Goal: Information Seeking & Learning: Learn about a topic

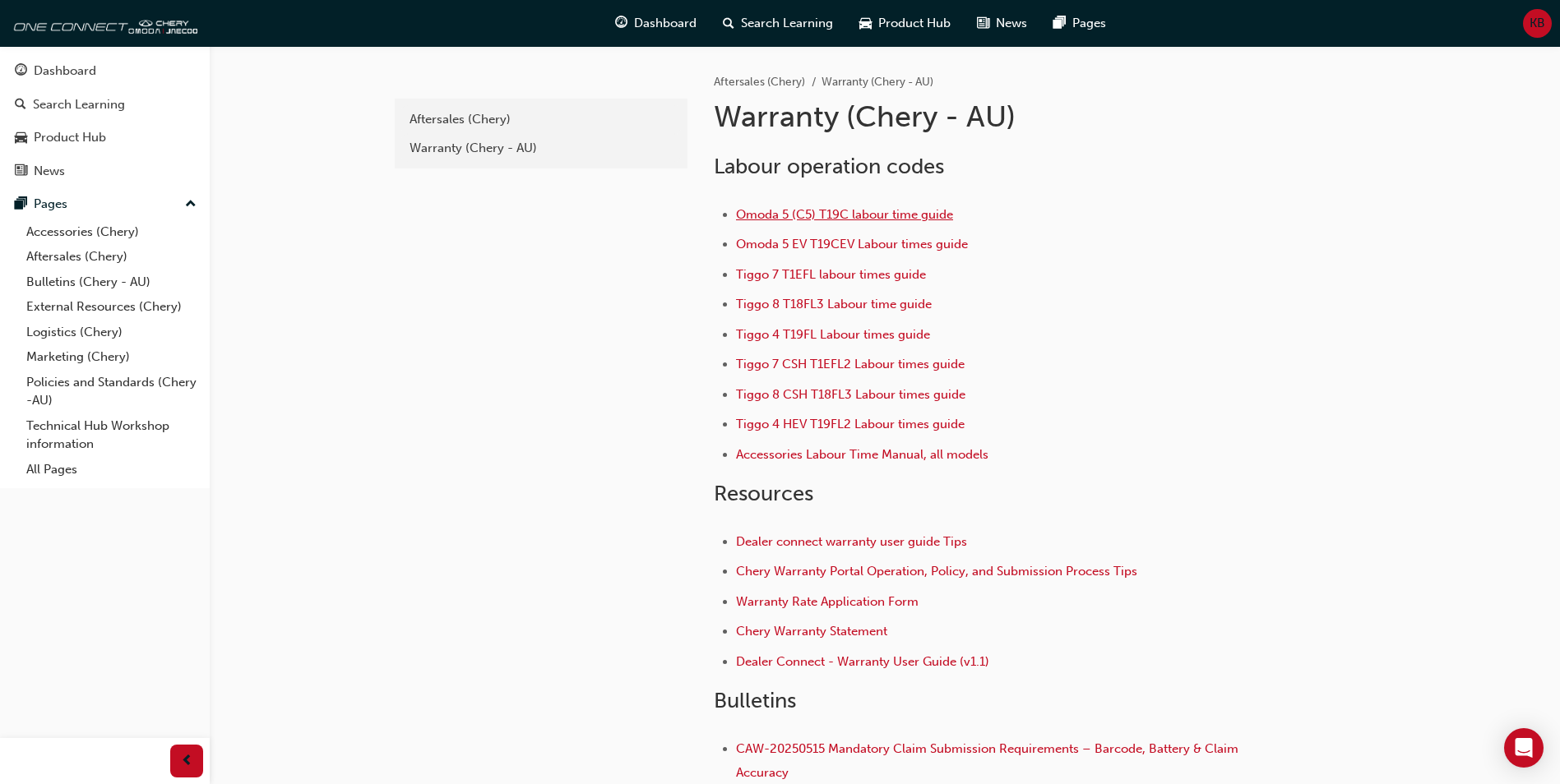
click at [768, 213] on span "Omoda 5 (C5) T19C labour time guide" at bounding box center [844, 214] width 217 height 15
click at [763, 212] on span "Omoda 5 (C5) T19C labour time guide" at bounding box center [844, 214] width 217 height 15
click at [794, 332] on span "Tiggo 4 T19FL Labour times guide" at bounding box center [832, 334] width 194 height 15
